Goal: Navigation & Orientation: Go to known website

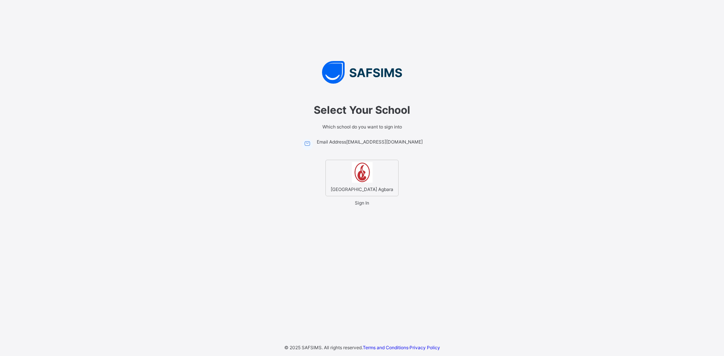
click at [362, 185] on span "Corona Secondary School Agbara" at bounding box center [362, 189] width 66 height 9
click at [364, 206] on span "Sign In" at bounding box center [362, 203] width 14 height 6
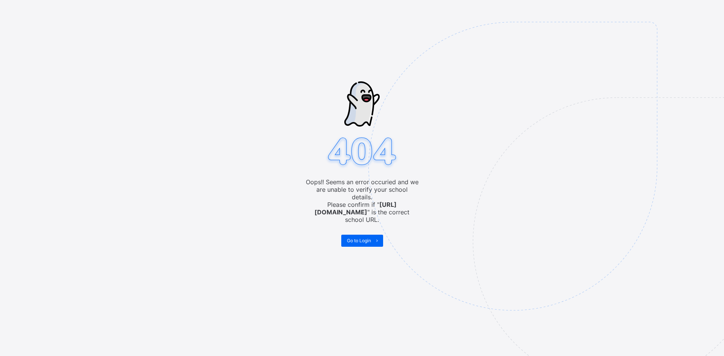
click at [360, 238] on span "Go to Login" at bounding box center [359, 241] width 24 height 6
